Goal: Contribute content: Add original content to the website for others to see

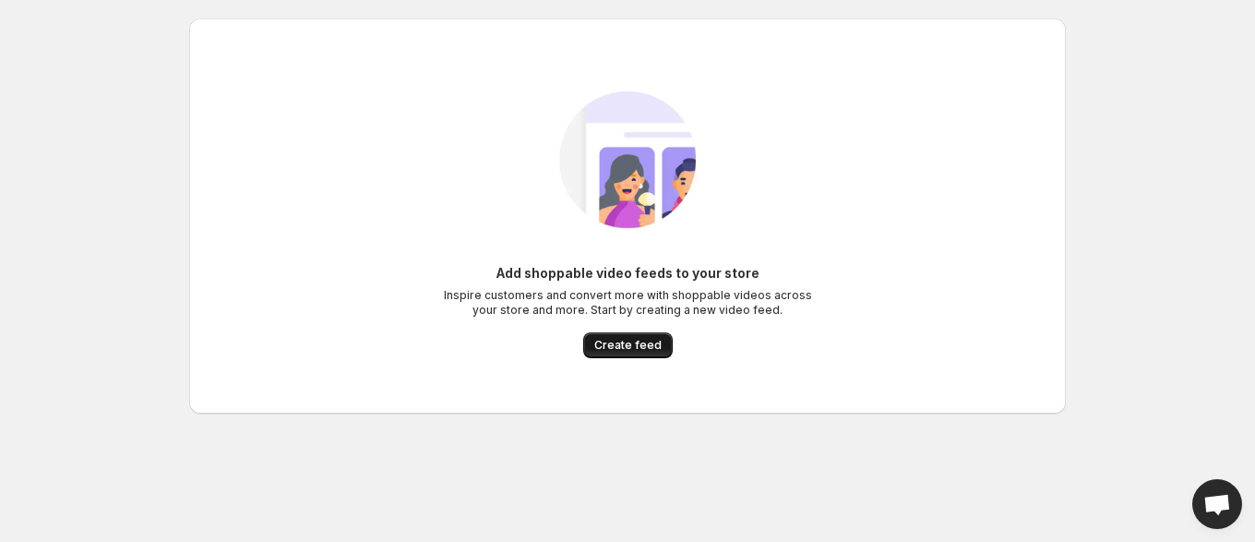
click at [636, 338] on span "Create feed" at bounding box center [627, 345] width 67 height 15
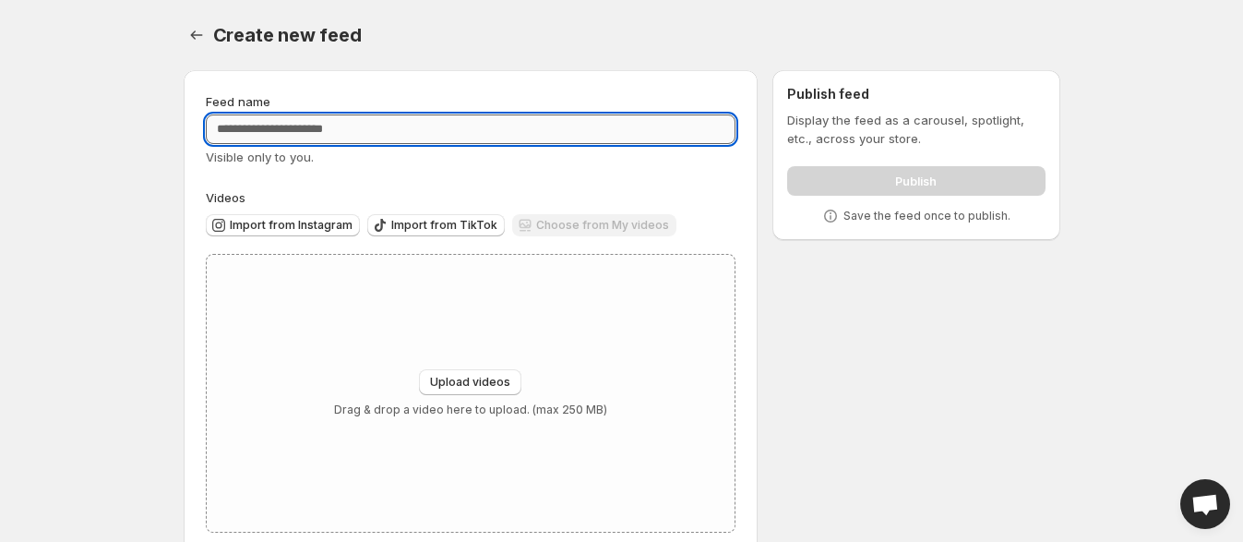
click at [459, 122] on input "Feed name" at bounding box center [471, 129] width 531 height 30
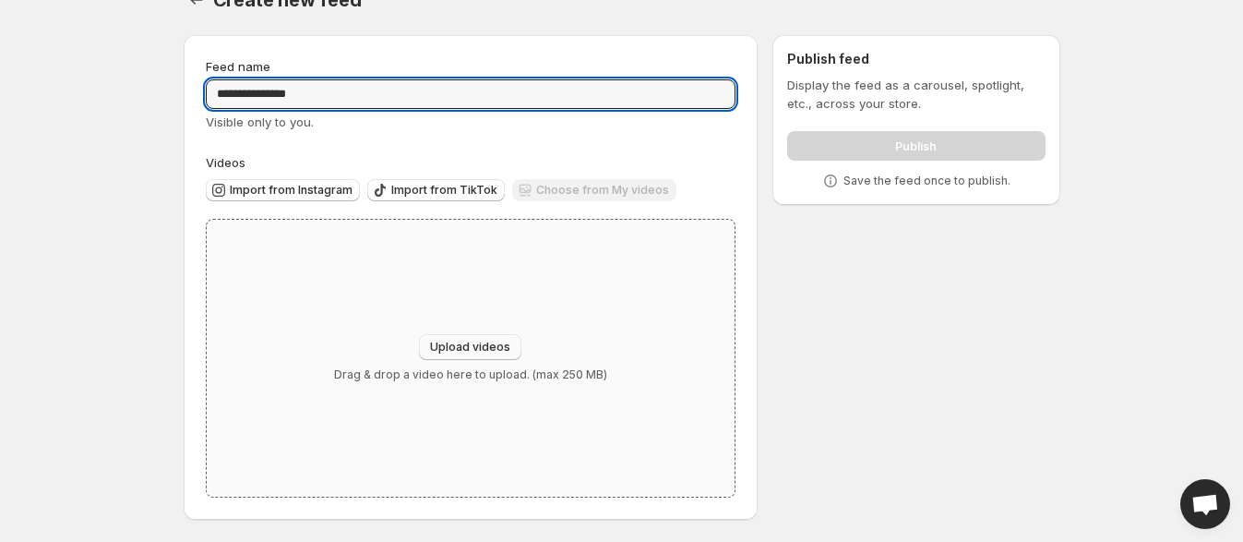
type input "**********"
click at [452, 342] on span "Upload videos" at bounding box center [470, 347] width 80 height 15
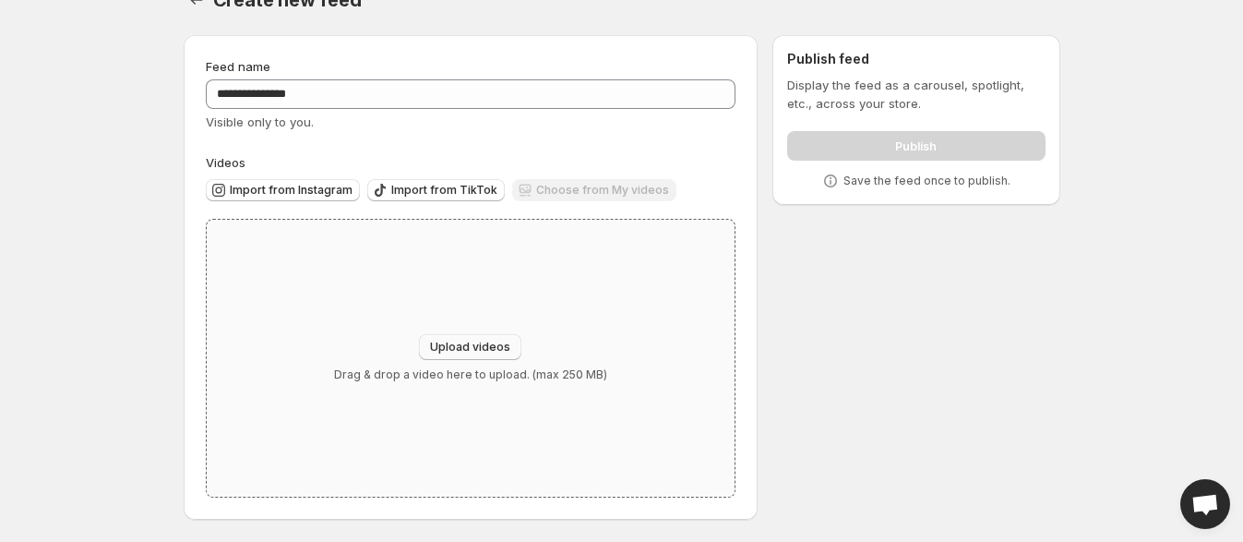
type input "**********"
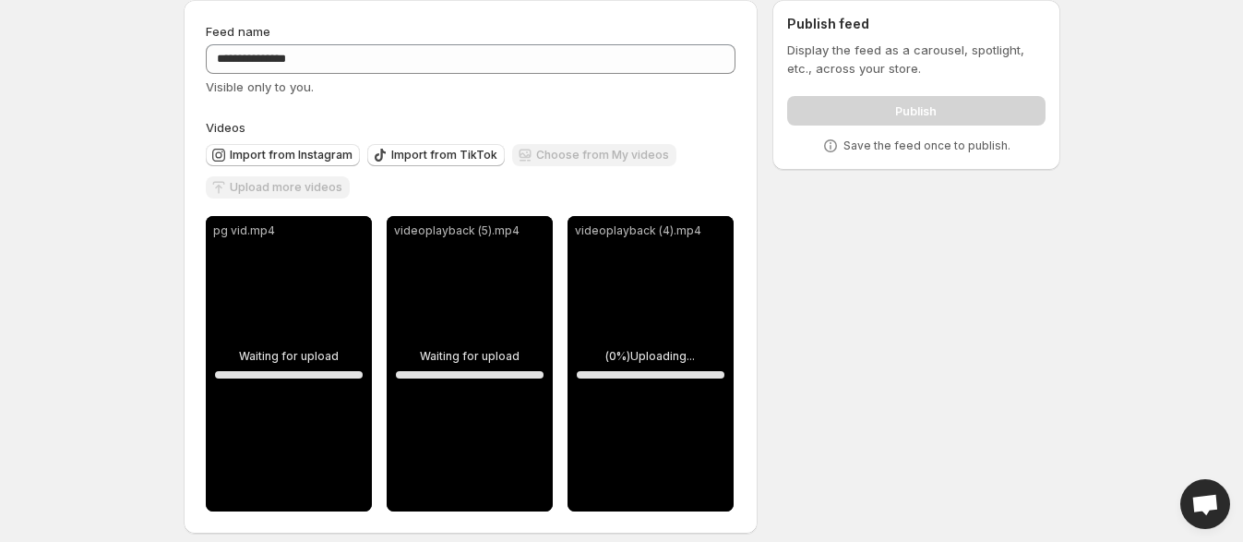
scroll to position [86, 0]
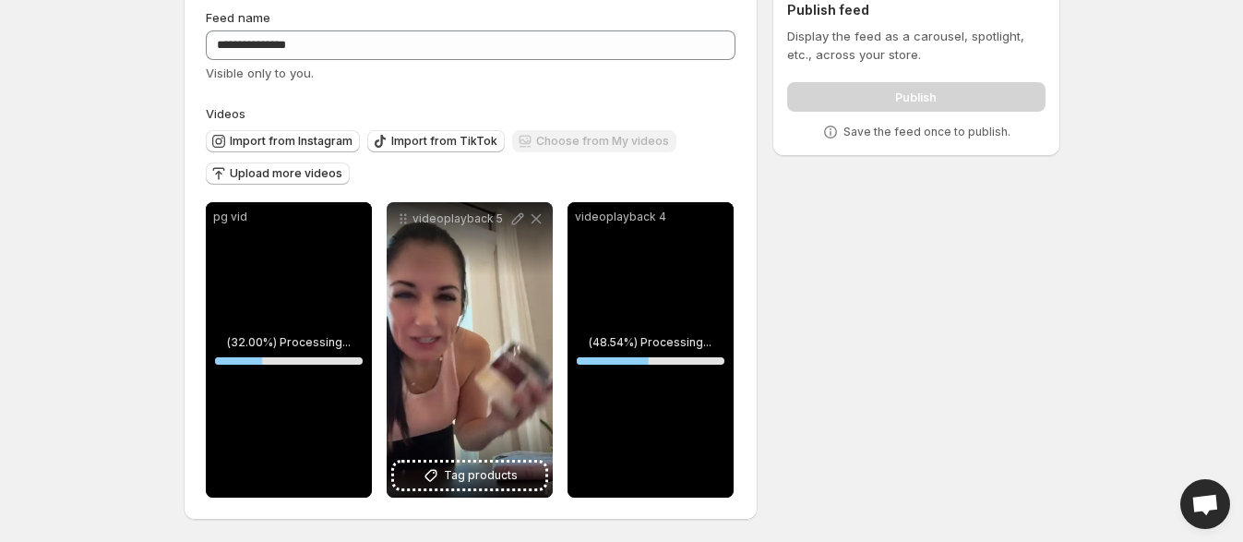
click at [137, 153] on body "**********" at bounding box center [621, 187] width 1243 height 542
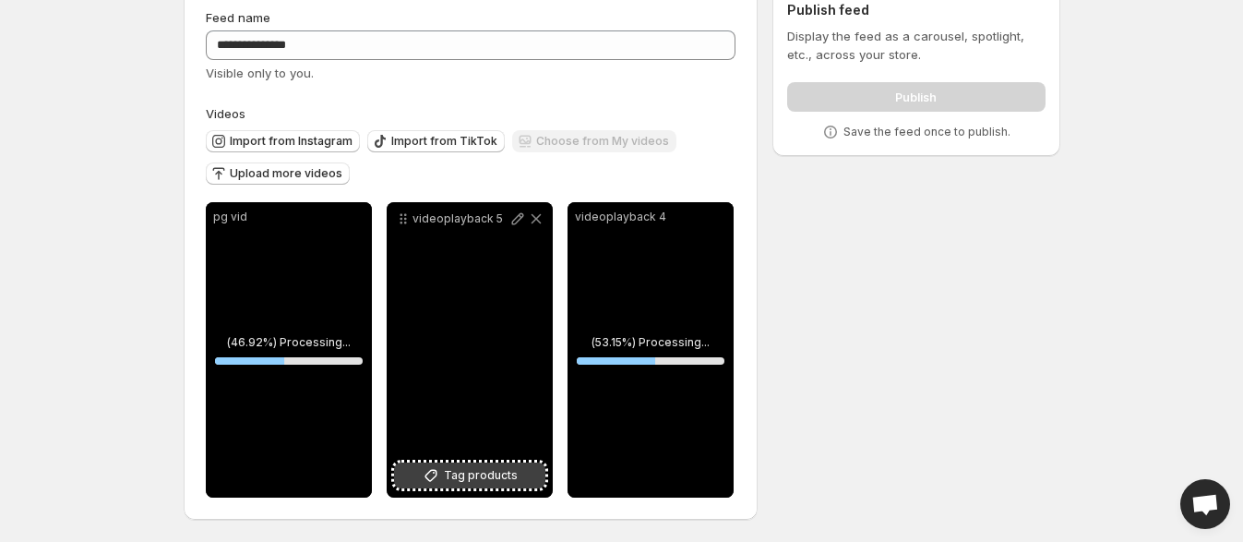
click at [477, 473] on span "Tag products" at bounding box center [481, 475] width 74 height 18
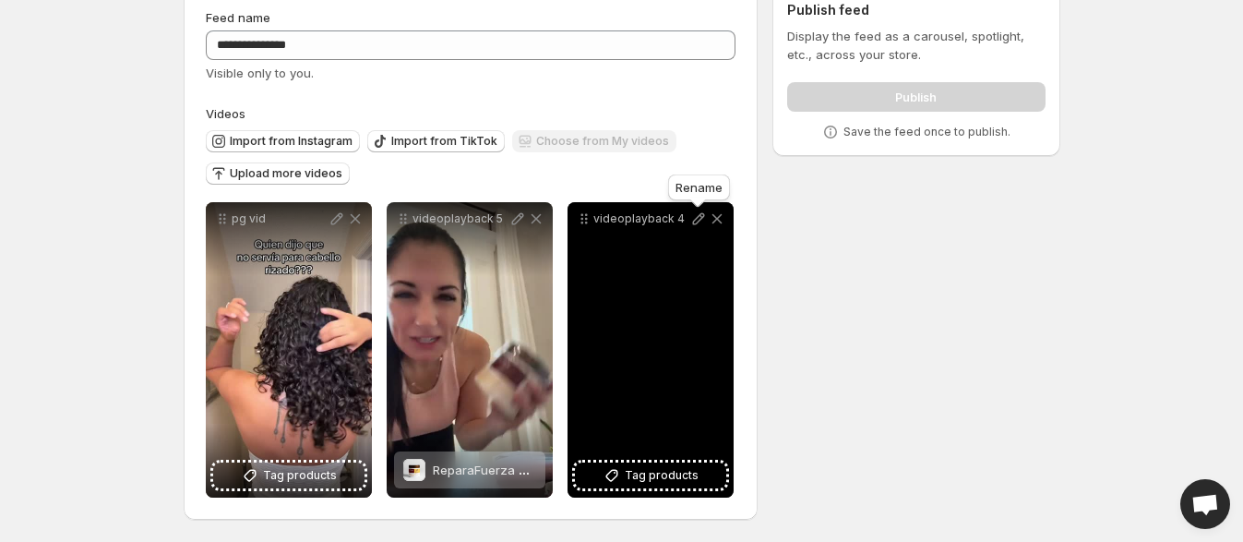
click at [699, 220] on icon at bounding box center [698, 219] width 12 height 12
click at [660, 467] on span "Tag products" at bounding box center [662, 475] width 74 height 18
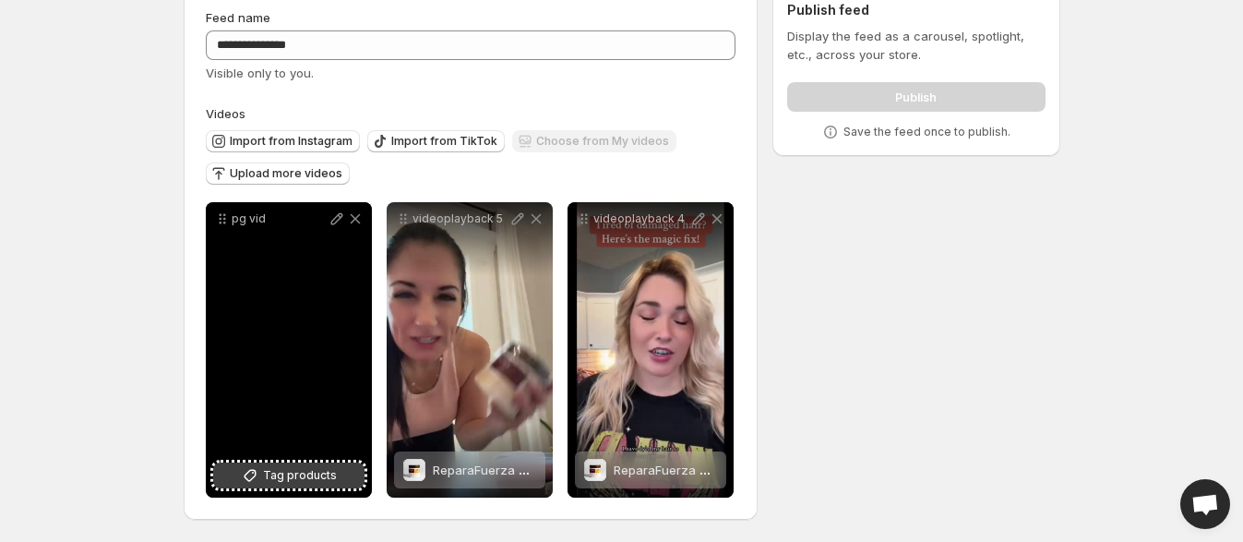
click at [331, 473] on span "Tag products" at bounding box center [300, 475] width 74 height 18
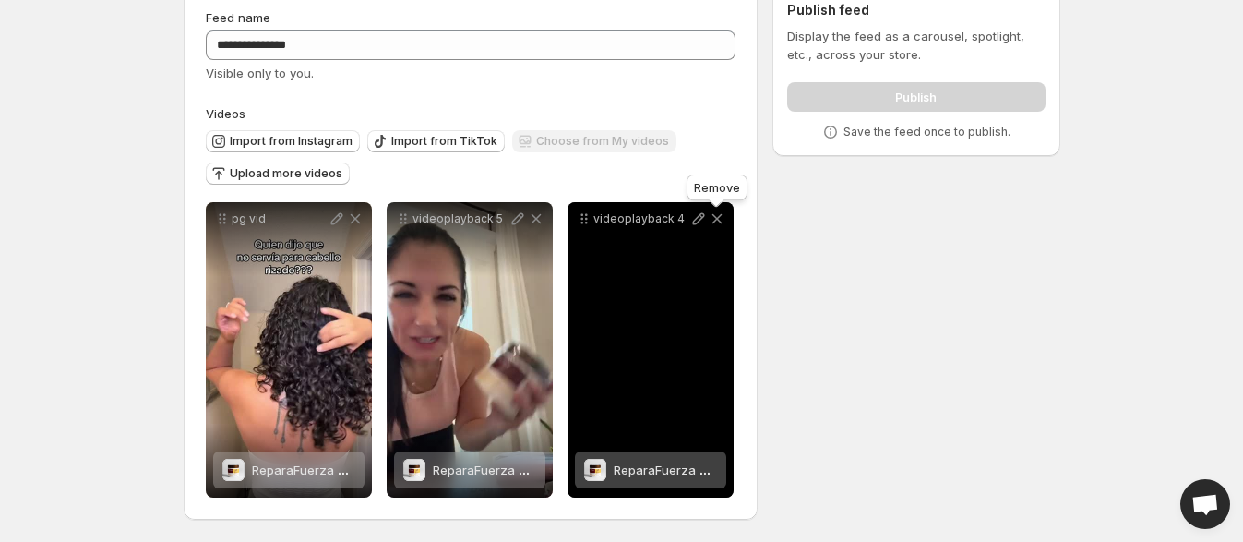
click at [717, 215] on icon at bounding box center [717, 219] width 18 height 18
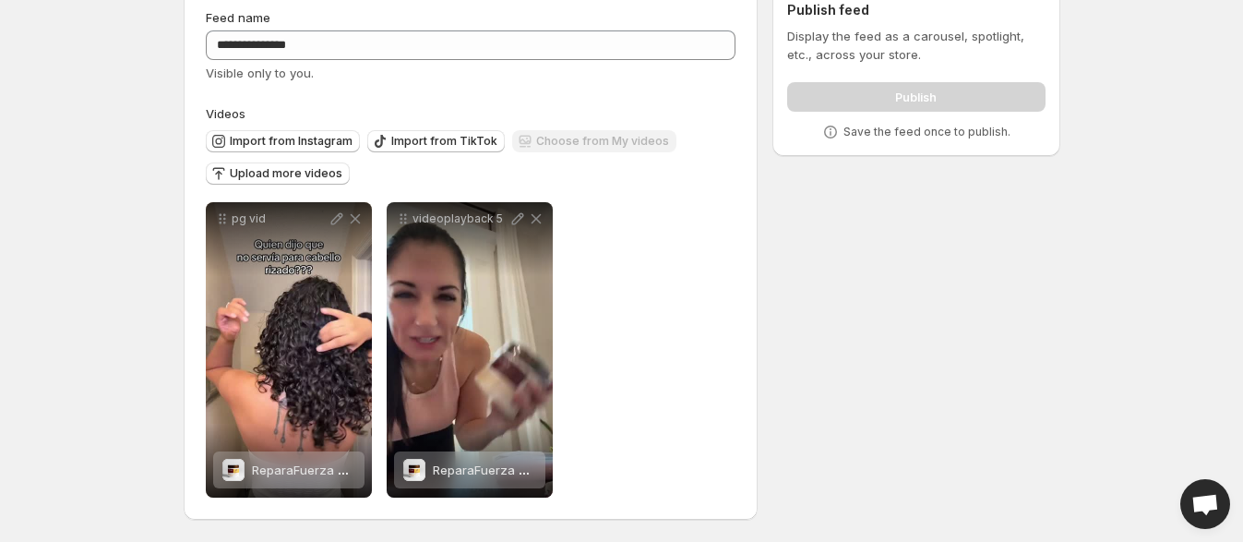
drag, startPoint x: 612, startPoint y: 314, endPoint x: 272, endPoint y: 215, distance: 353.7
click at [606, 314] on div "**********" at bounding box center [471, 349] width 531 height 295
click at [287, 166] on span "Upload more videos" at bounding box center [286, 173] width 113 height 15
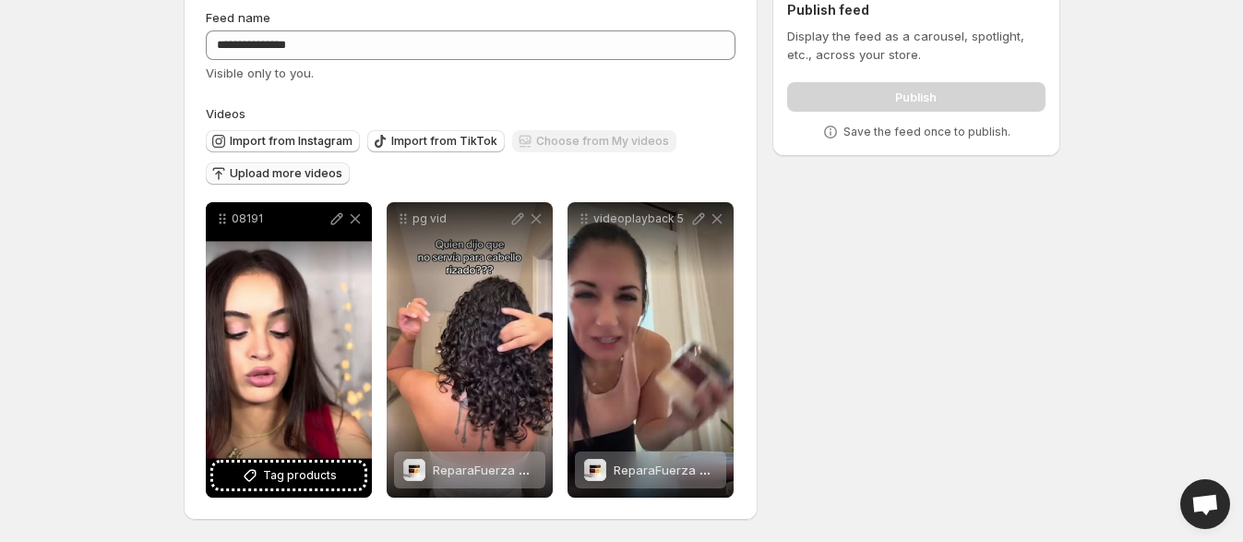
click at [305, 178] on span "Upload more videos" at bounding box center [286, 173] width 113 height 15
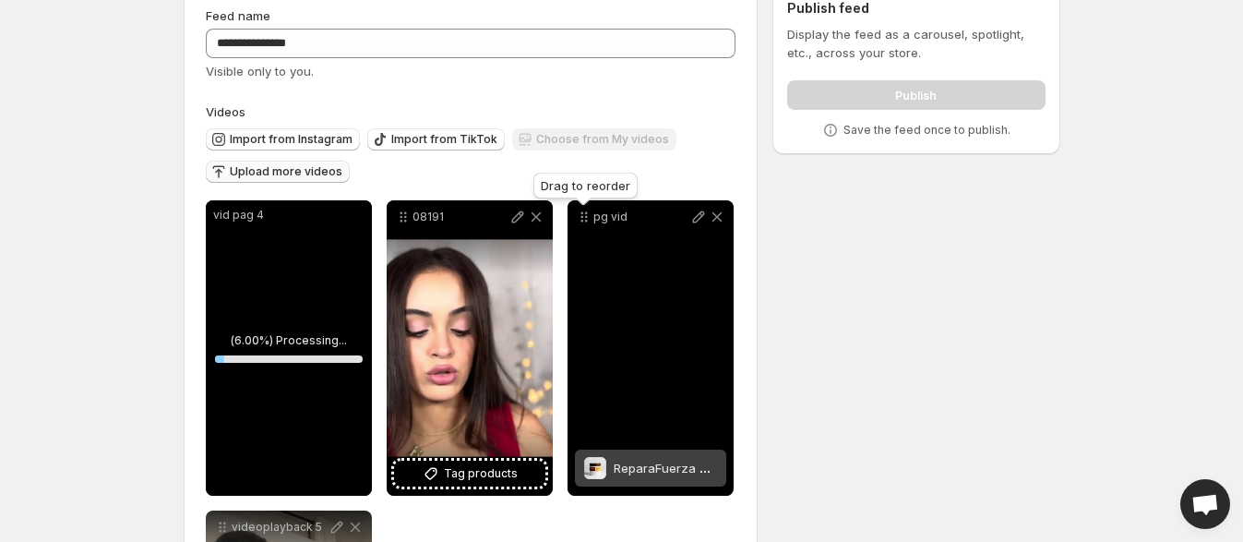
click at [581, 226] on icon at bounding box center [584, 217] width 18 height 18
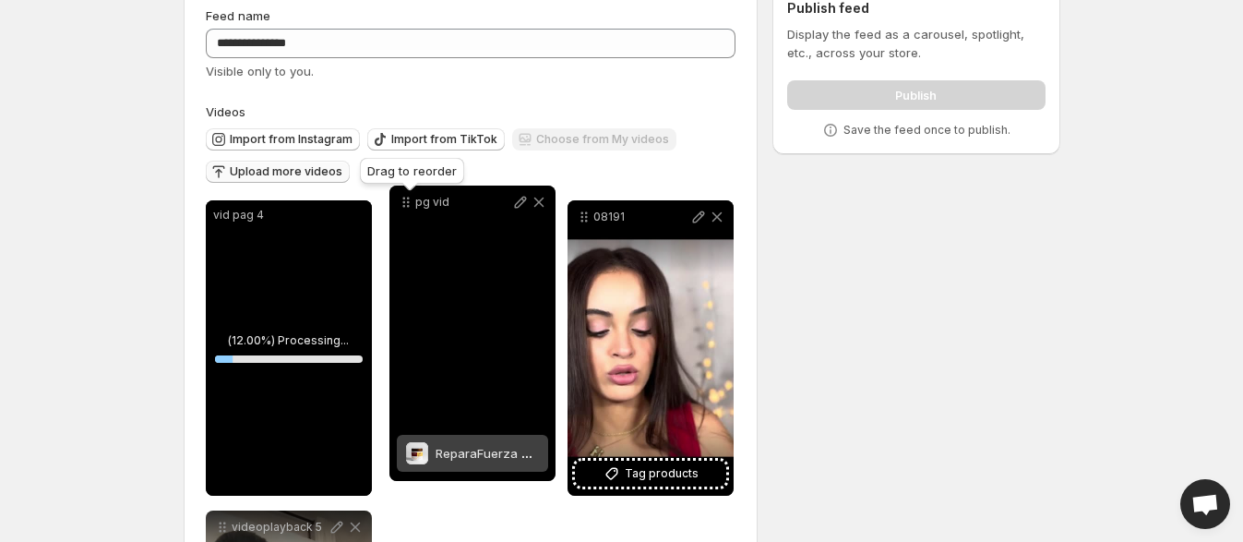
drag, startPoint x: 581, startPoint y: 225, endPoint x: 402, endPoint y: 210, distance: 179.7
click at [402, 210] on icon at bounding box center [406, 202] width 18 height 18
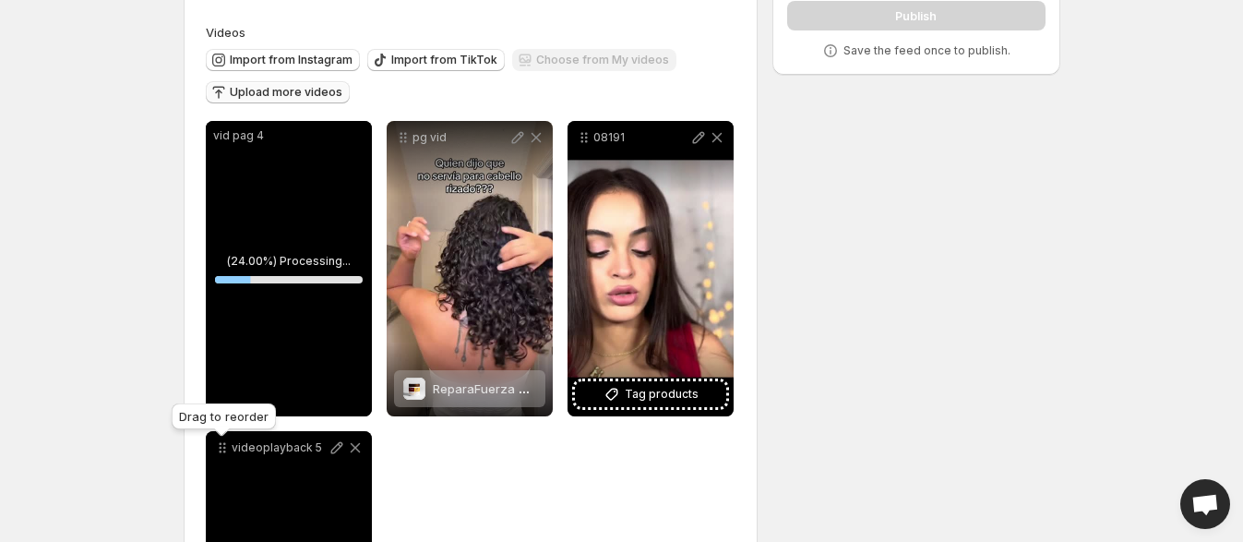
scroll to position [170, 0]
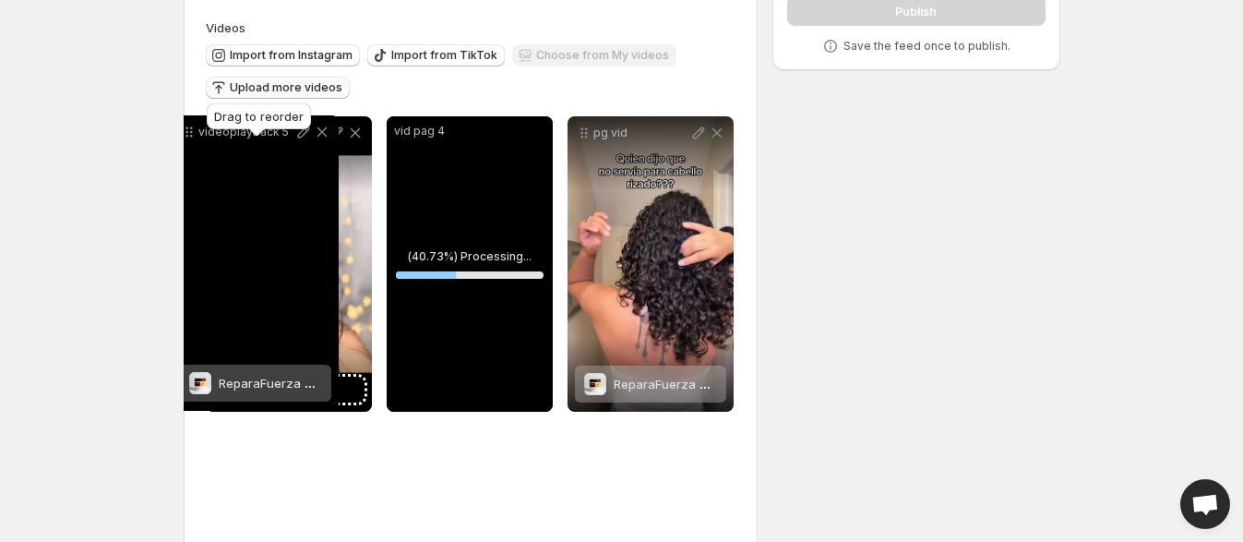
drag, startPoint x: 221, startPoint y: 446, endPoint x: 188, endPoint y: 129, distance: 318.3
click at [188, 129] on icon at bounding box center [189, 132] width 18 height 18
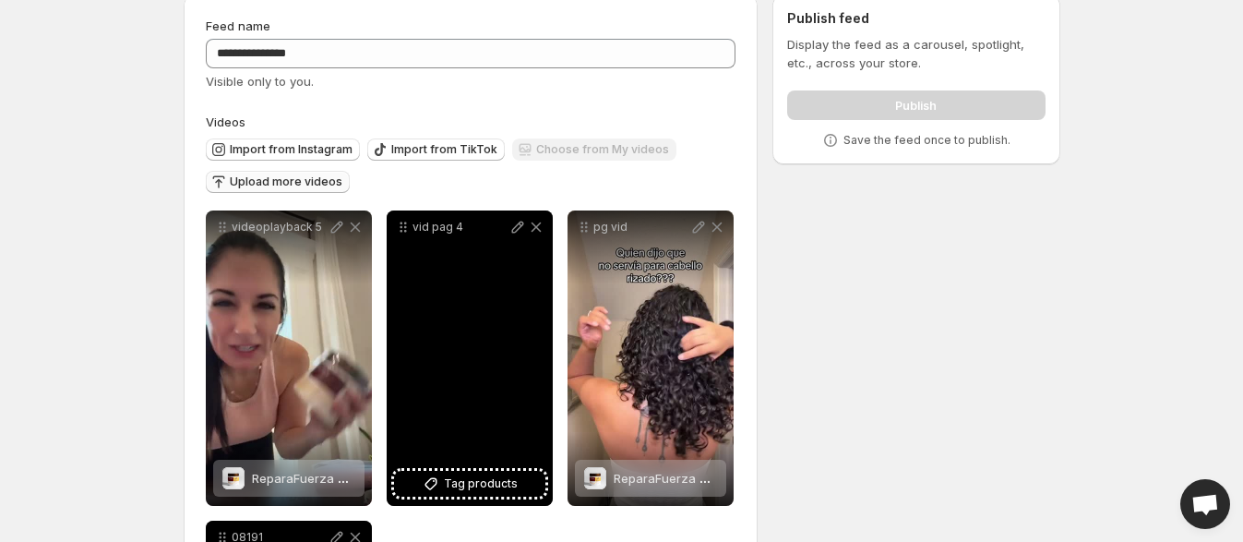
scroll to position [54, 0]
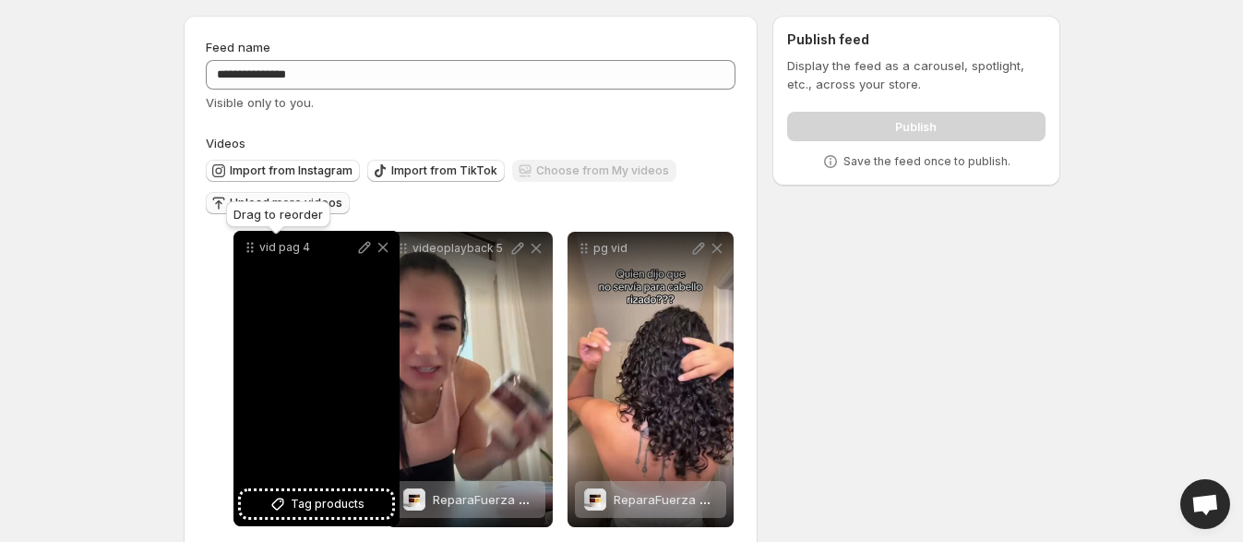
drag, startPoint x: 403, startPoint y: 250, endPoint x: 251, endPoint y: 248, distance: 152.3
click at [251, 248] on icon at bounding box center [252, 247] width 3 height 3
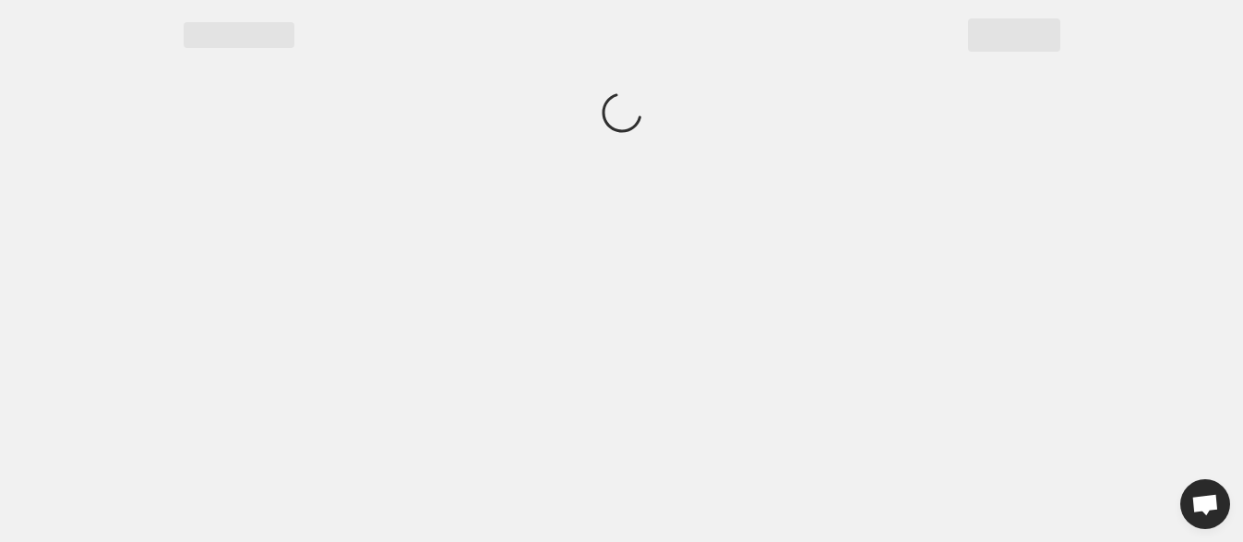
scroll to position [0, 0]
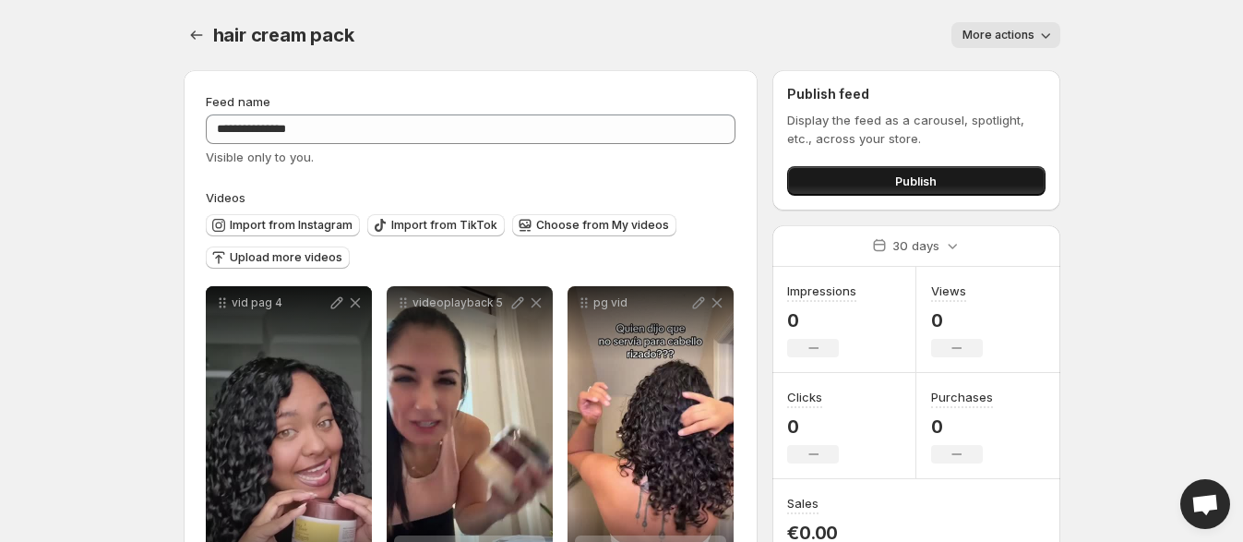
click at [907, 174] on span "Publish" at bounding box center [916, 181] width 42 height 18
